Goal: Navigation & Orientation: Find specific page/section

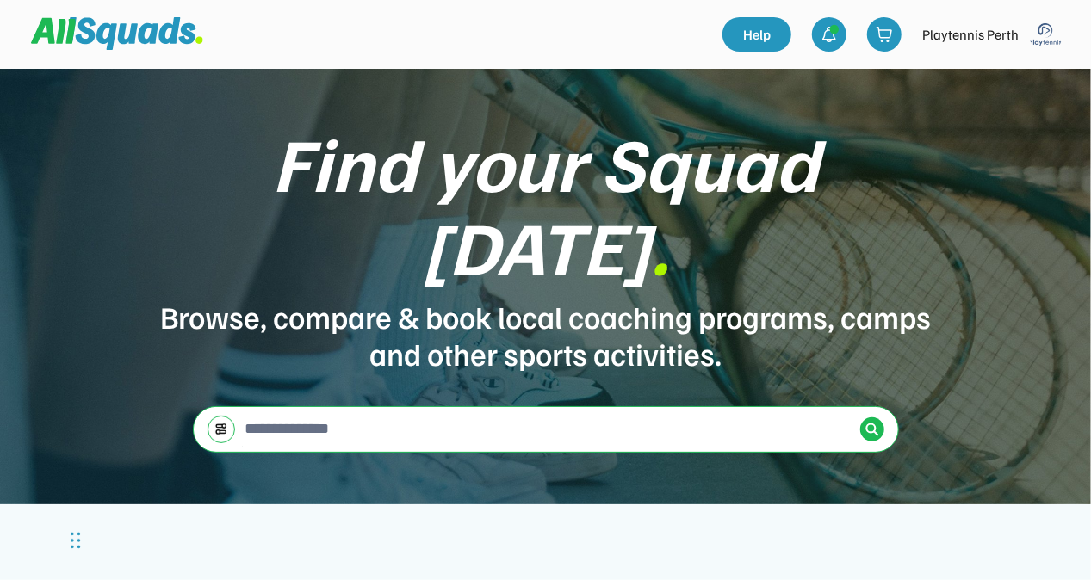
click at [1037, 34] on img at bounding box center [1046, 34] width 34 height 34
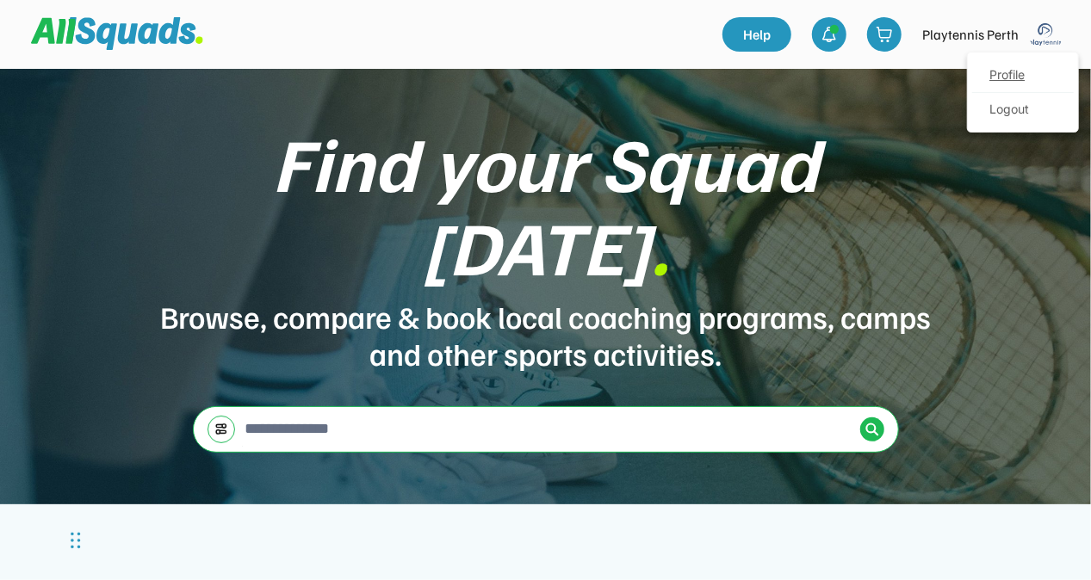
click at [1024, 75] on link "Profile" at bounding box center [1023, 76] width 102 height 34
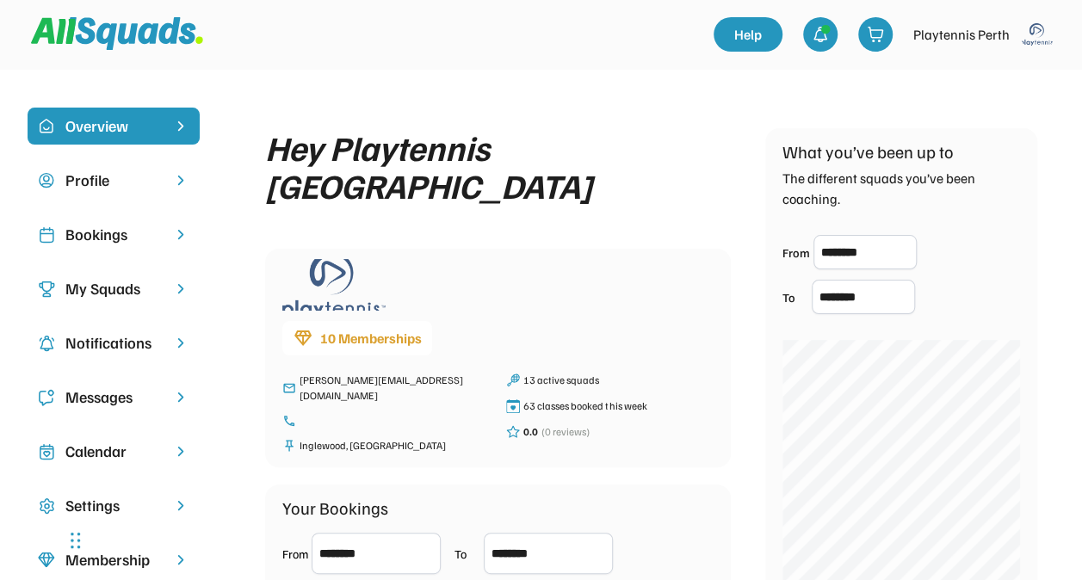
click at [134, 234] on div "Bookings" at bounding box center [113, 234] width 96 height 23
